Goal: Find specific page/section: Find specific page/section

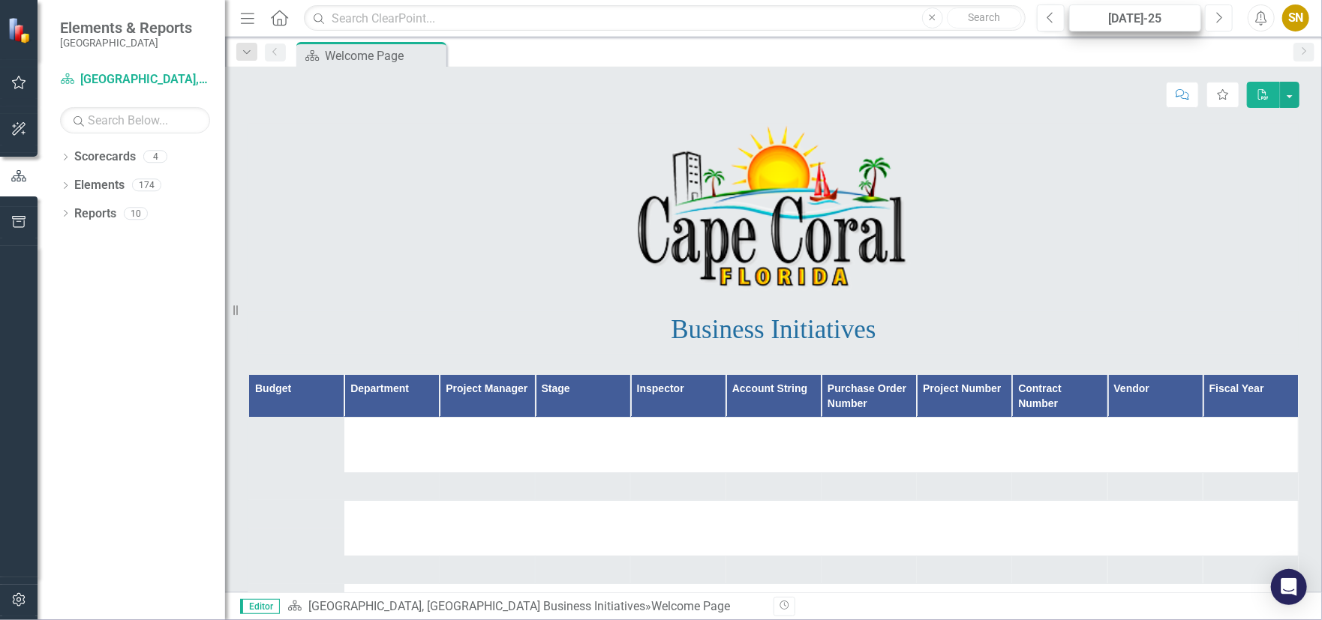
click at [1217, 21] on icon "Next" at bounding box center [1219, 18] width 8 height 14
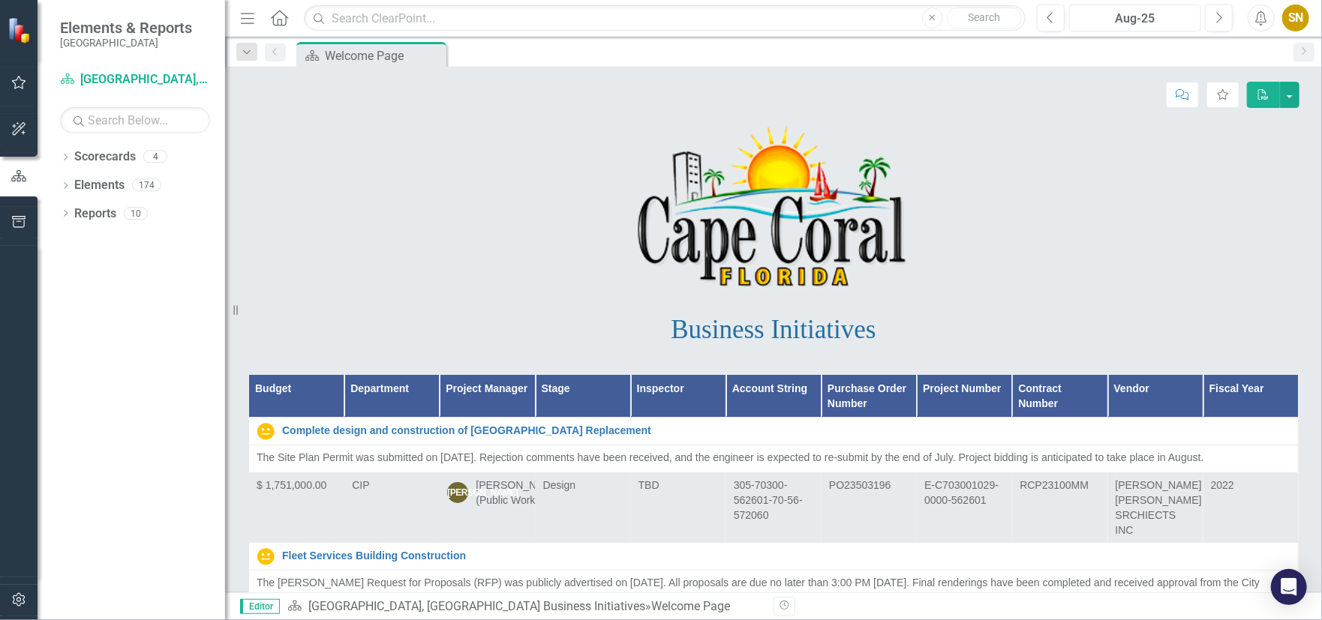
click at [1184, 21] on div "Aug-25" at bounding box center [1135, 19] width 122 height 18
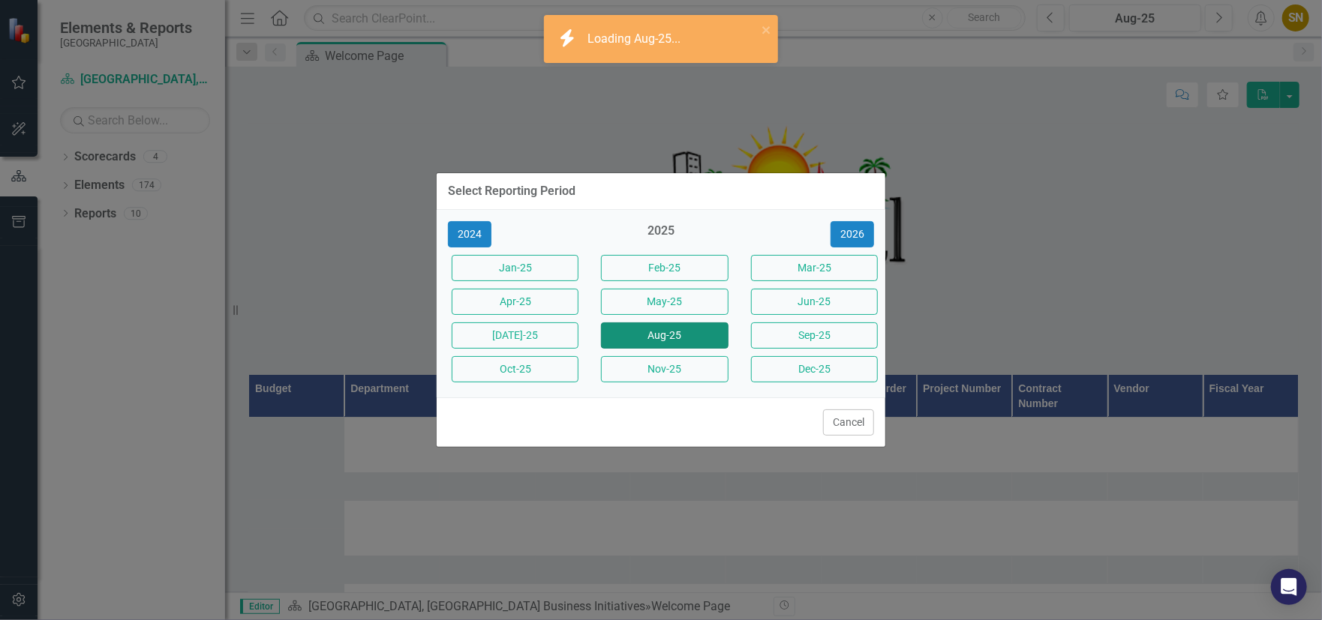
click at [635, 330] on button "Aug-25" at bounding box center [664, 336] width 127 height 26
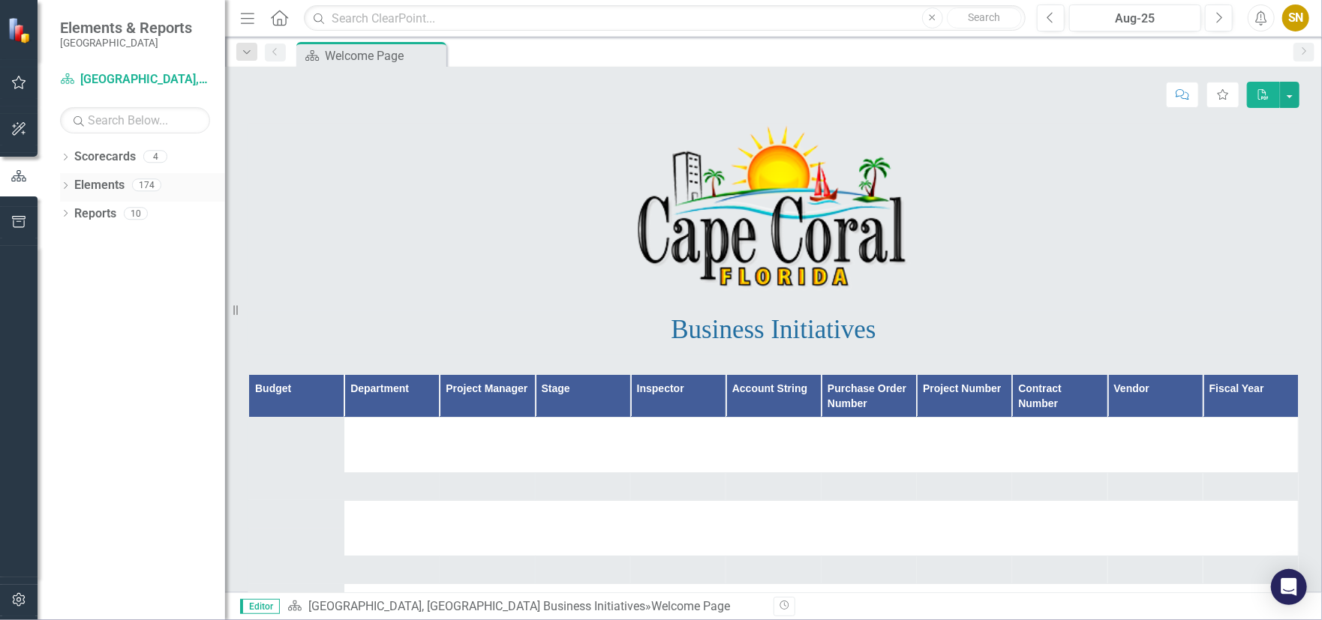
click at [96, 160] on link "Scorecards" at bounding box center [105, 157] width 62 height 17
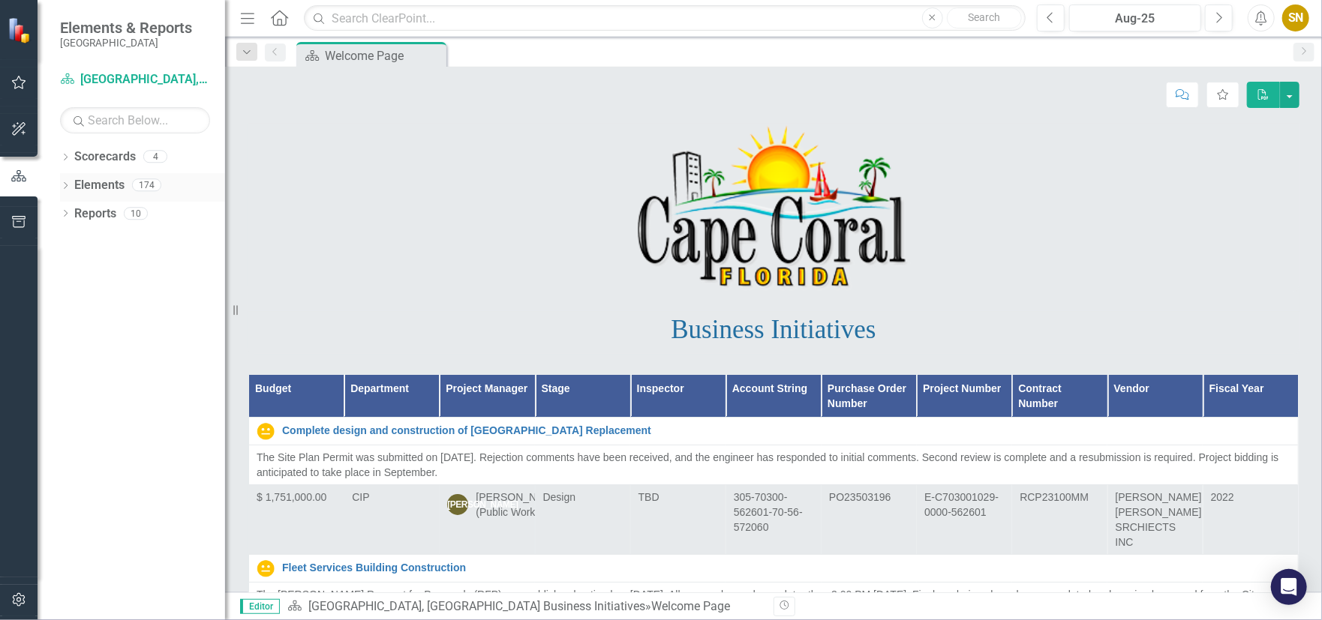
click at [110, 191] on link "Elements" at bounding box center [99, 185] width 50 height 17
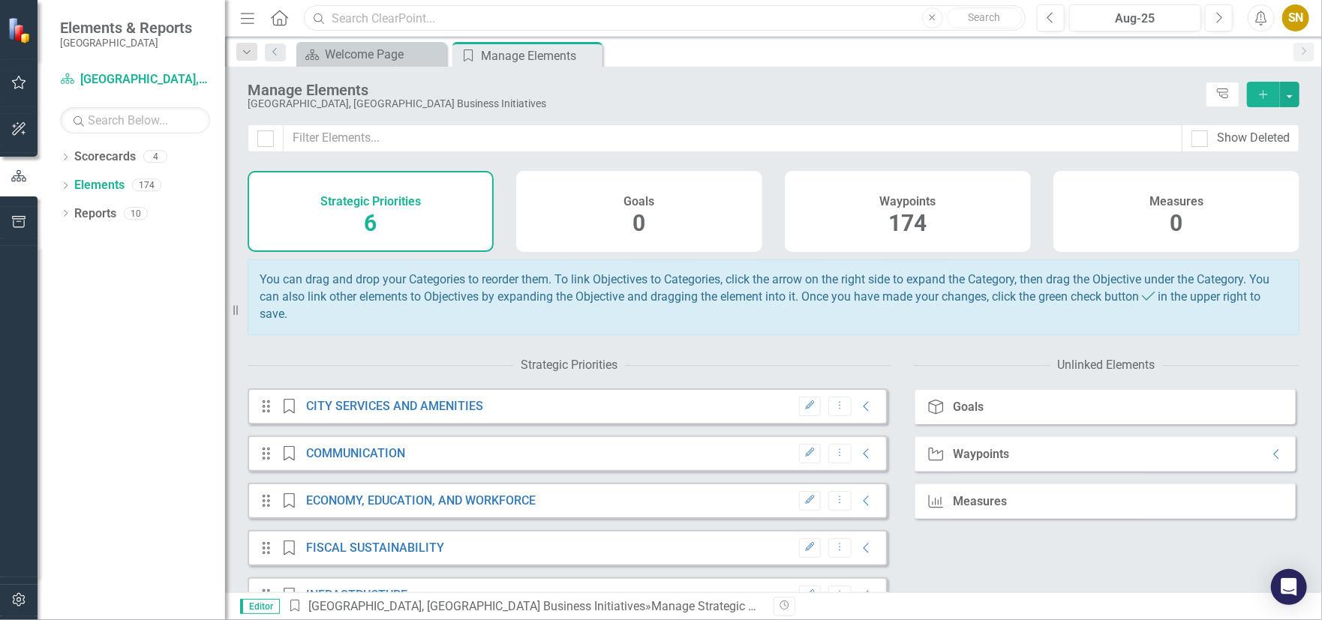
click at [402, 26] on input "text" at bounding box center [665, 18] width 722 height 26
type input "y"
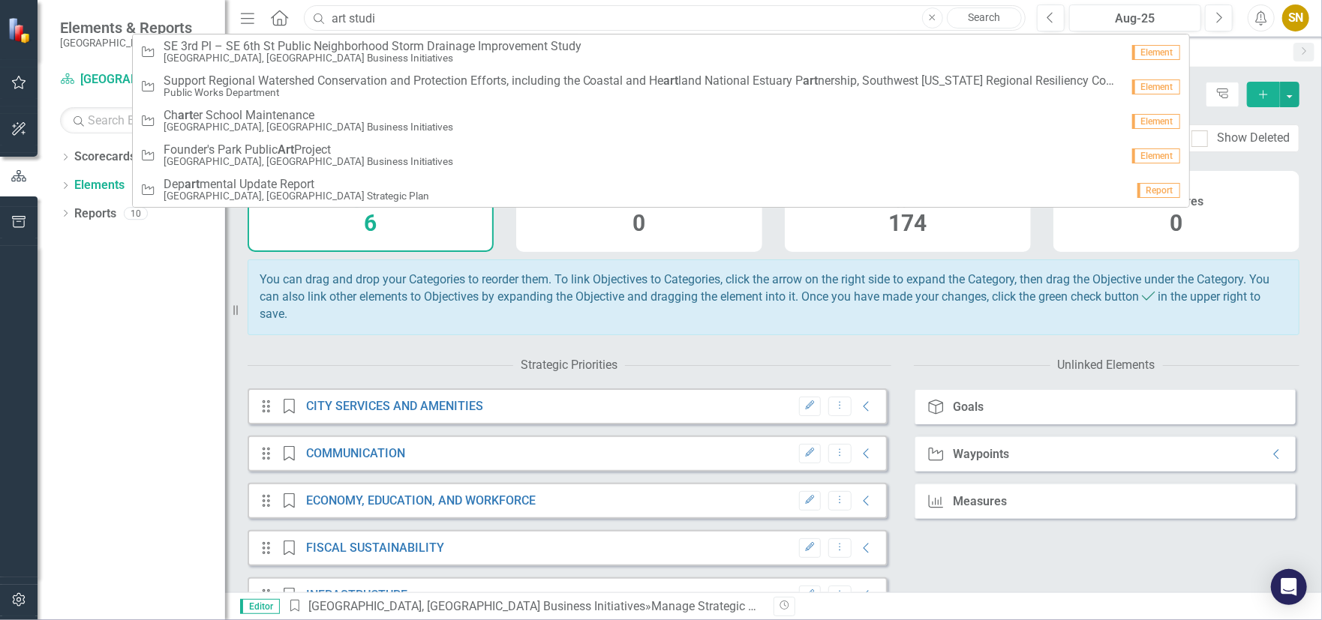
type input "art studio"
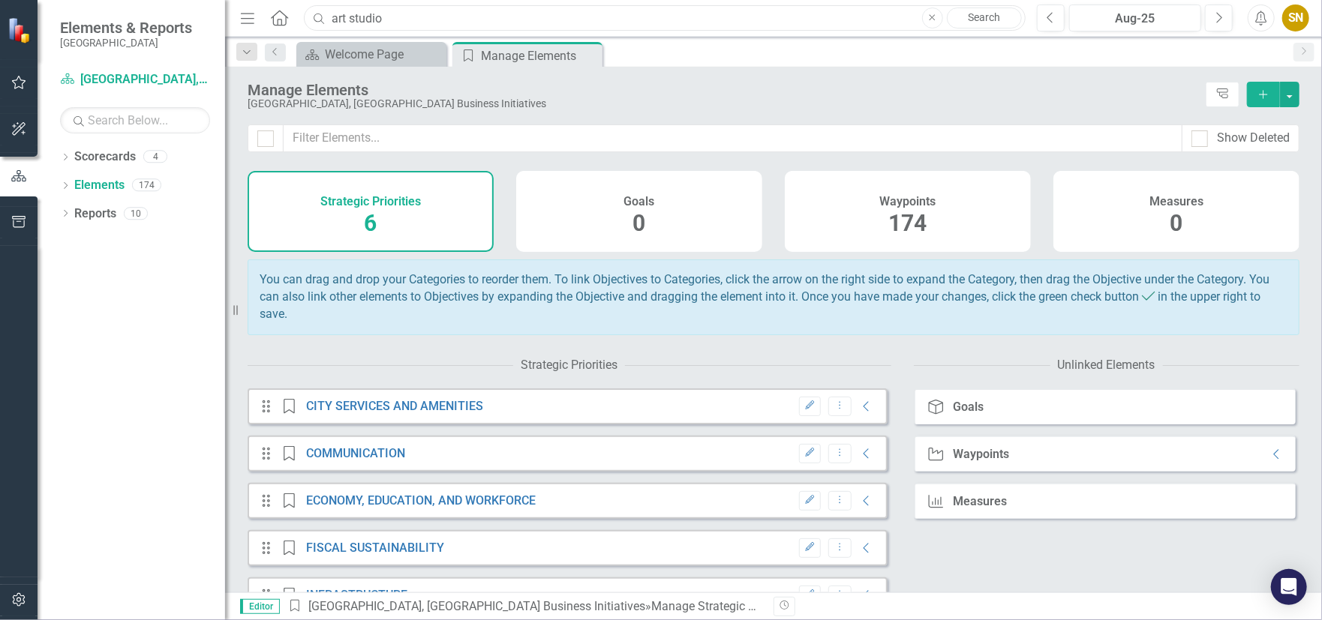
drag, startPoint x: 415, startPoint y: 21, endPoint x: 237, endPoint y: 28, distance: 177.9
click at [237, 28] on div "Menu Home Search art studio Close Search" at bounding box center [628, 18] width 785 height 29
click at [115, 160] on link "Scorecards" at bounding box center [105, 157] width 62 height 17
click at [278, 12] on icon "Home" at bounding box center [279, 18] width 20 height 16
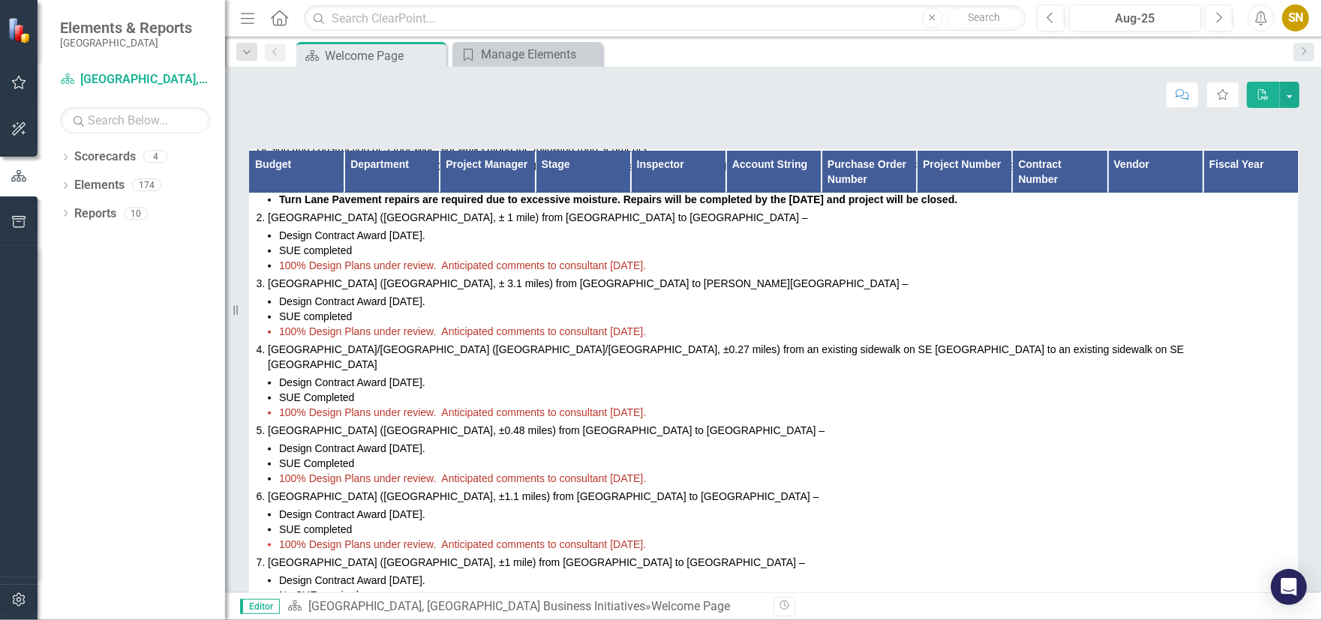
scroll to position [11253, 0]
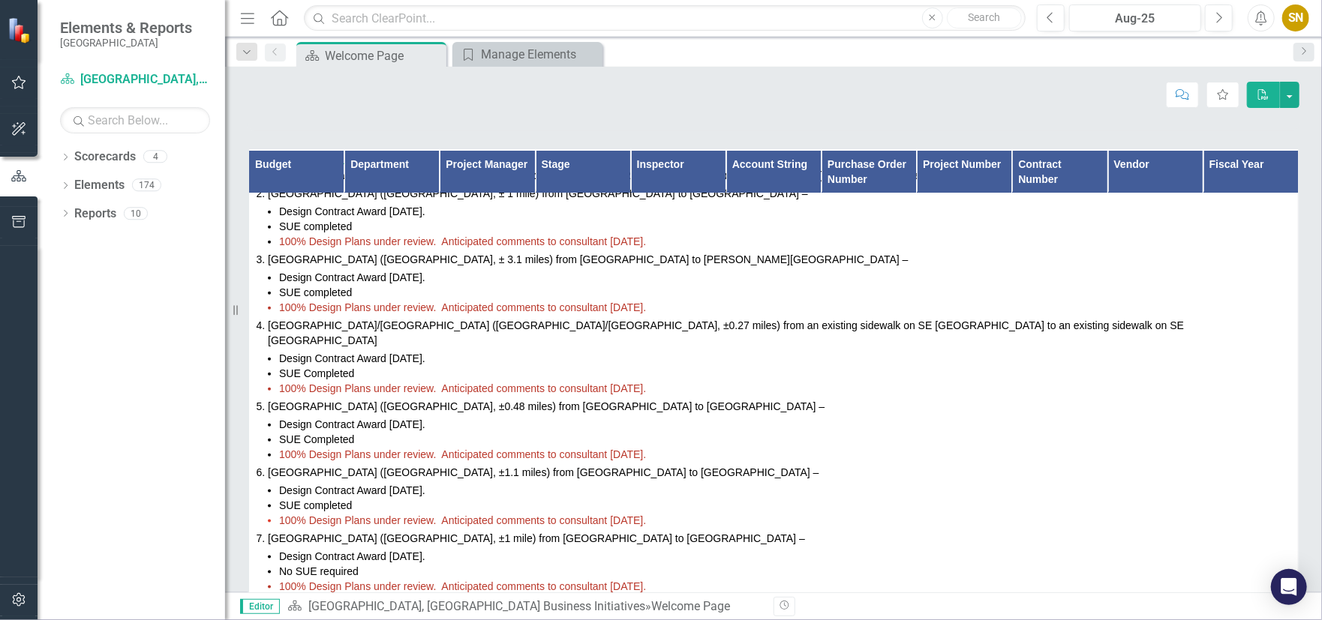
click at [1296, 23] on div "SN" at bounding box center [1295, 18] width 27 height 27
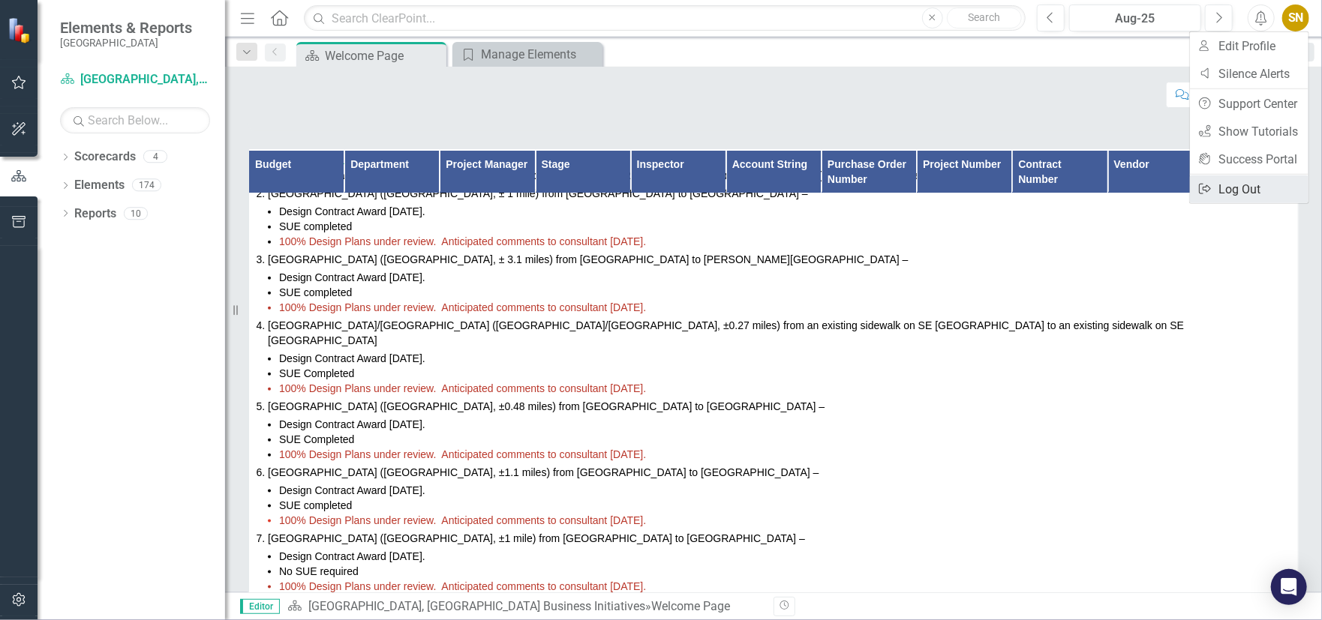
click at [1230, 188] on link "Logout Log Out" at bounding box center [1249, 190] width 119 height 28
